Goal: Check status

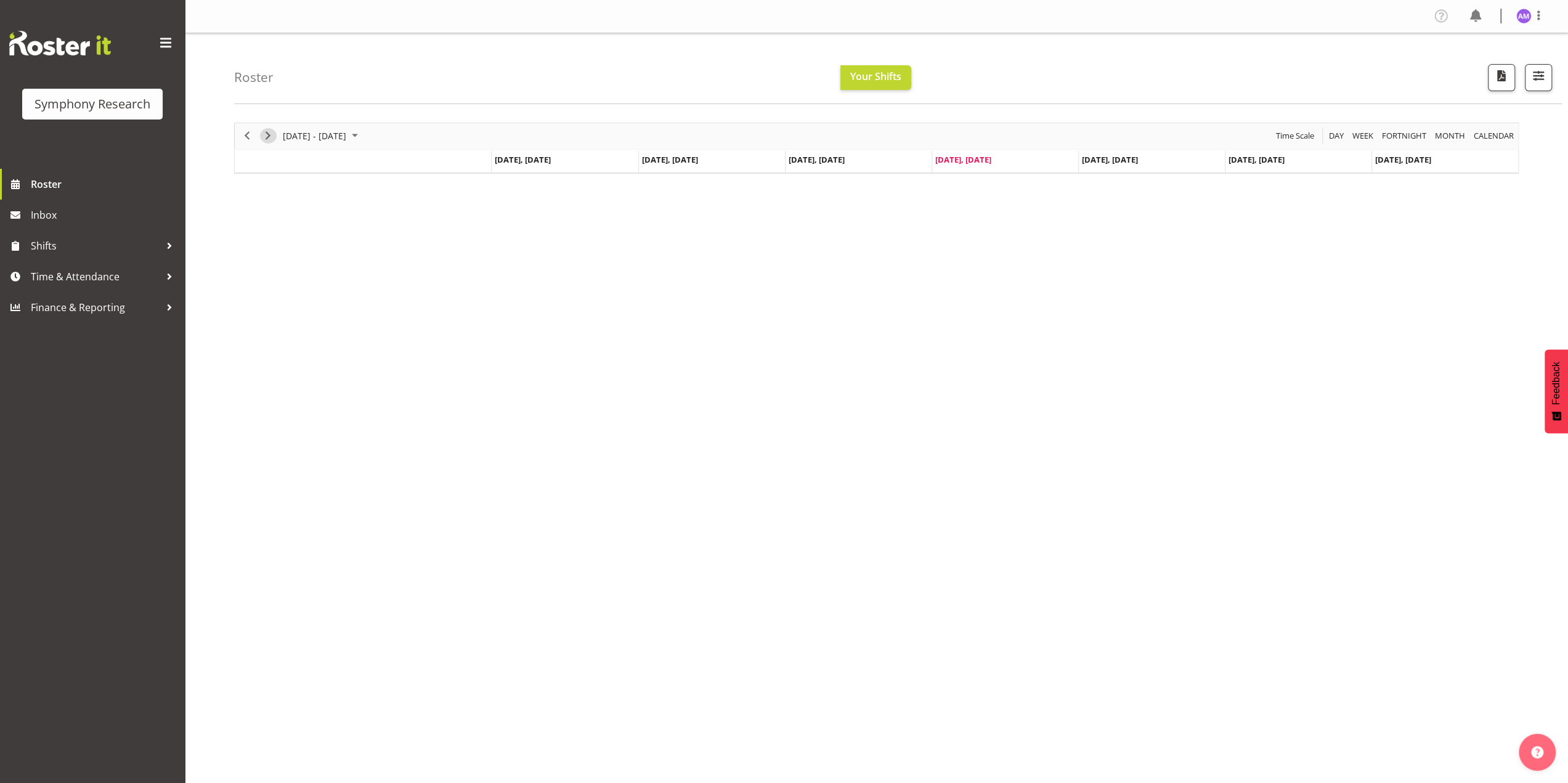
click at [273, 133] on span "Next" at bounding box center [268, 135] width 15 height 15
click at [262, 135] on span "Next" at bounding box center [268, 135] width 15 height 15
click at [164, 273] on div at bounding box center [170, 277] width 18 height 18
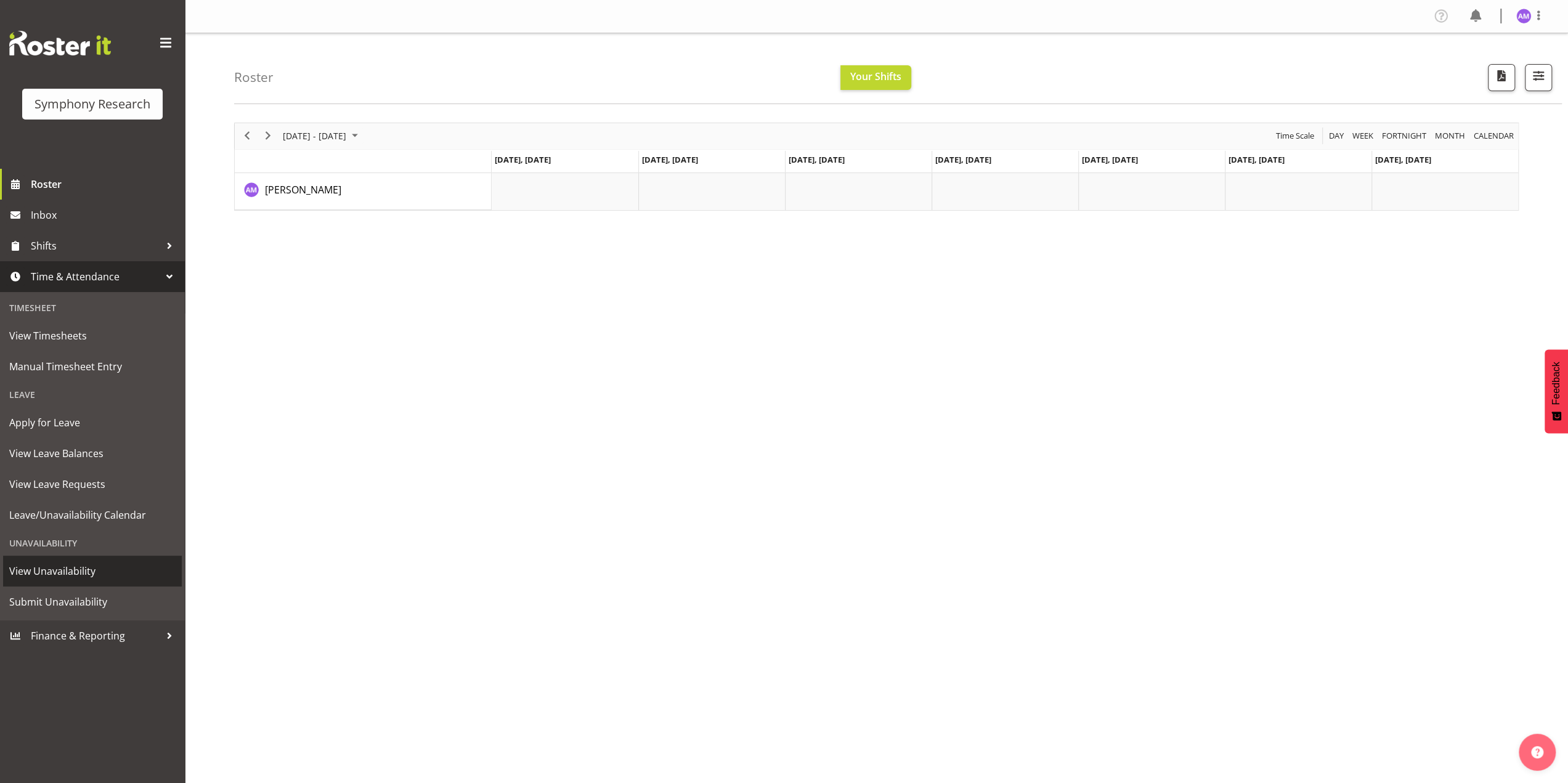
click at [48, 567] on span "View Unavailability" at bounding box center [92, 572] width 166 height 18
